Goal: Use online tool/utility: Utilize a website feature to perform a specific function

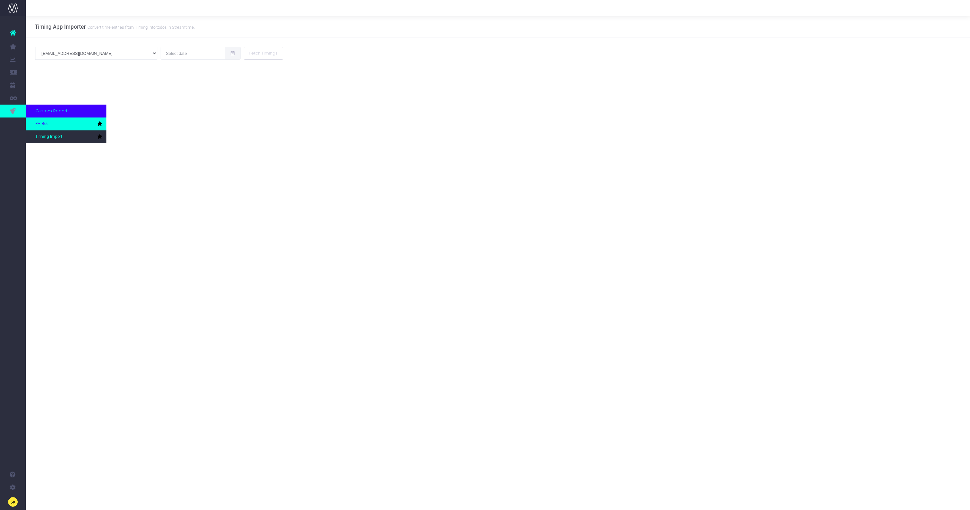
click at [47, 123] on span "PM Bot" at bounding box center [41, 124] width 12 height 6
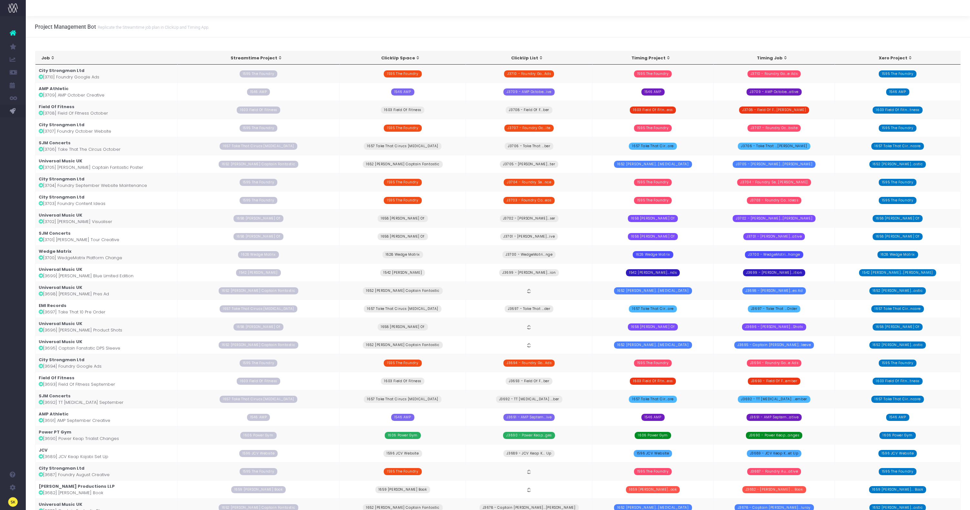
click at [83, 203] on td "City Strongman Ltd [3703] Foundry Content Ideas" at bounding box center [106, 200] width 142 height 18
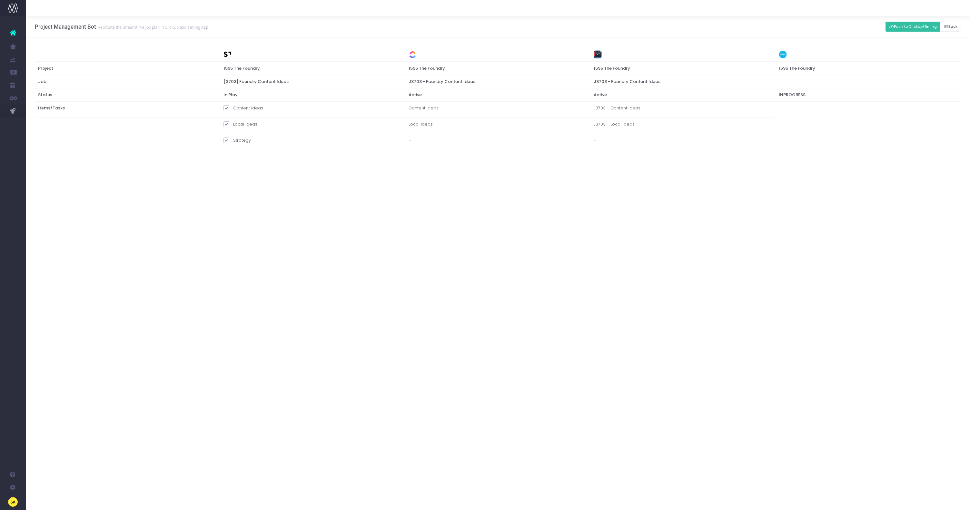
click at [226, 124] on span at bounding box center [227, 124] width 6 height 6
click at [233, 124] on input "Local Ideas" at bounding box center [235, 123] width 4 height 4
checkbox input "false"
click at [226, 105] on span at bounding box center [227, 108] width 6 height 6
click at [233, 105] on input "Content Ideas" at bounding box center [235, 107] width 4 height 4
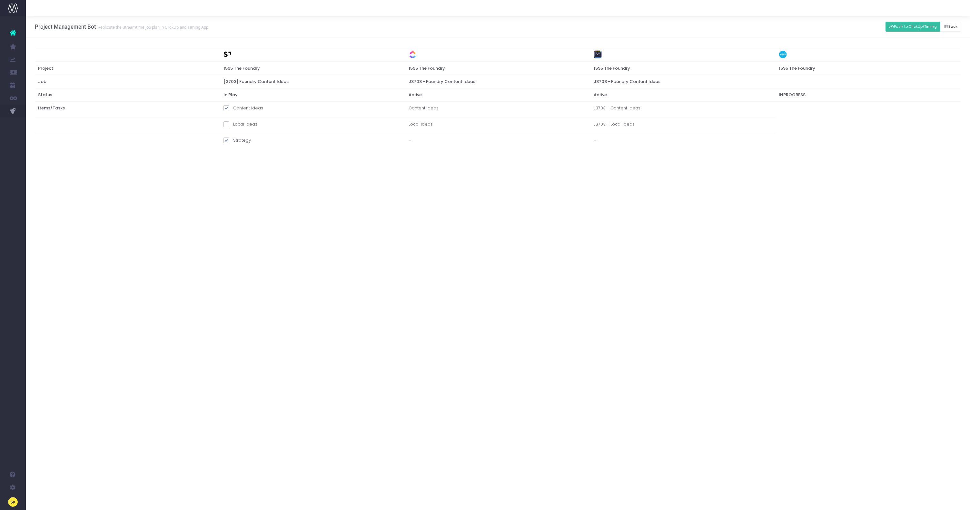
checkbox input "false"
click at [917, 28] on button "Push to ClickUp/Timing" at bounding box center [913, 27] width 55 height 10
